Goal: Browse casually

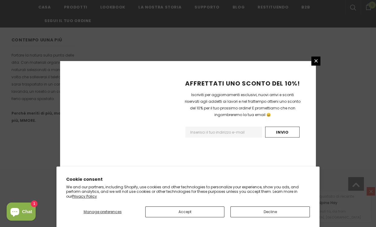
scroll to position [405, 0]
